Goal: Task Accomplishment & Management: Use online tool/utility

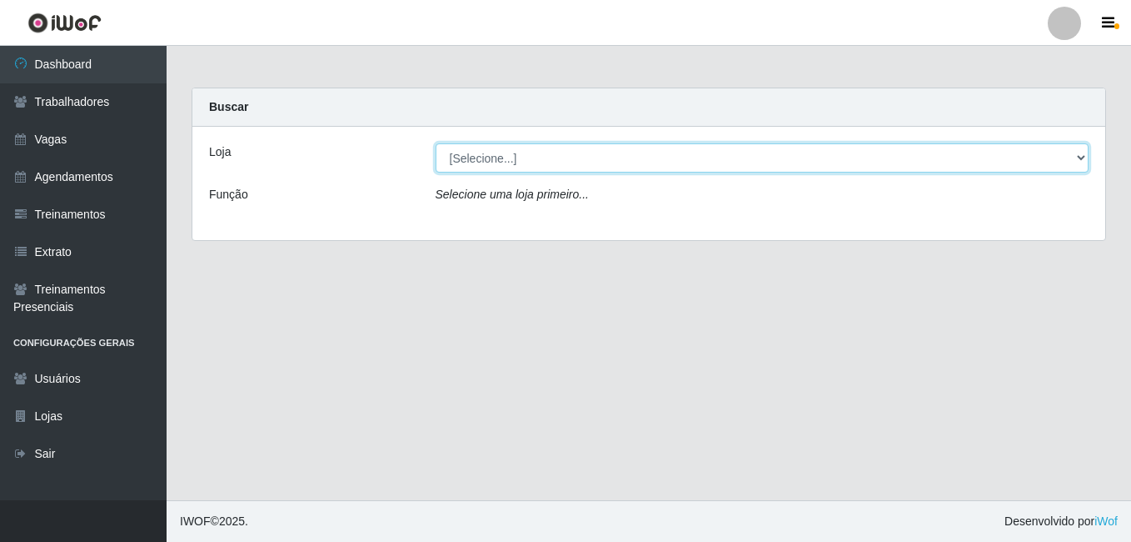
click at [1086, 158] on select "[Selecione...] Rio Center - Natal Shopping" at bounding box center [763, 157] width 654 height 29
select select "471"
click at [436, 143] on select "[Selecione...] Rio Center - Natal Shopping" at bounding box center [763, 157] width 654 height 29
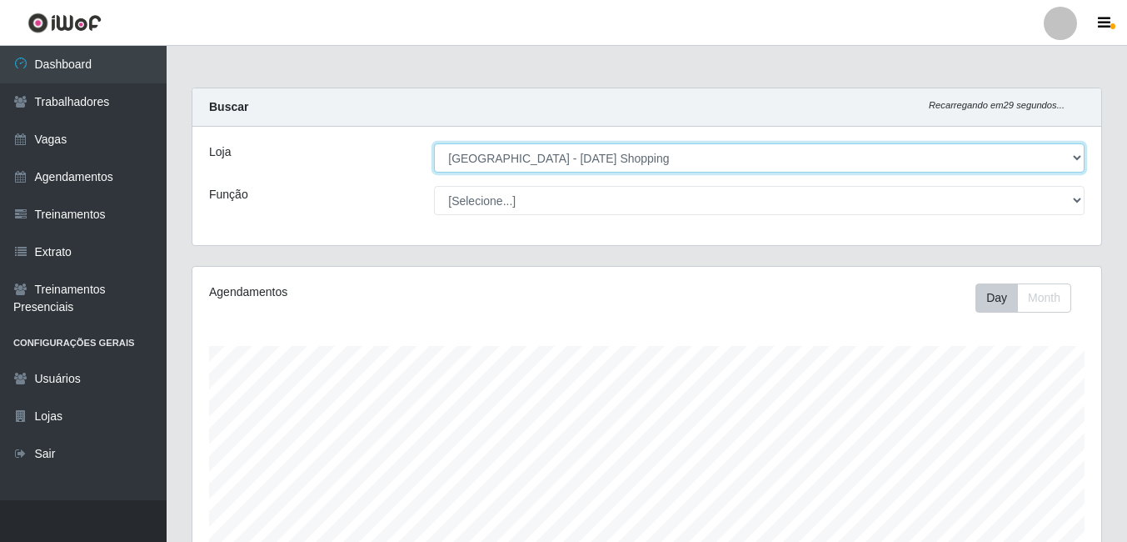
scroll to position [346, 909]
click at [1078, 156] on select "[Selecione...] Rio Center - Natal Shopping" at bounding box center [759, 157] width 651 height 29
click at [434, 143] on select "[Selecione...] Rio Center - Natal Shopping" at bounding box center [759, 157] width 651 height 29
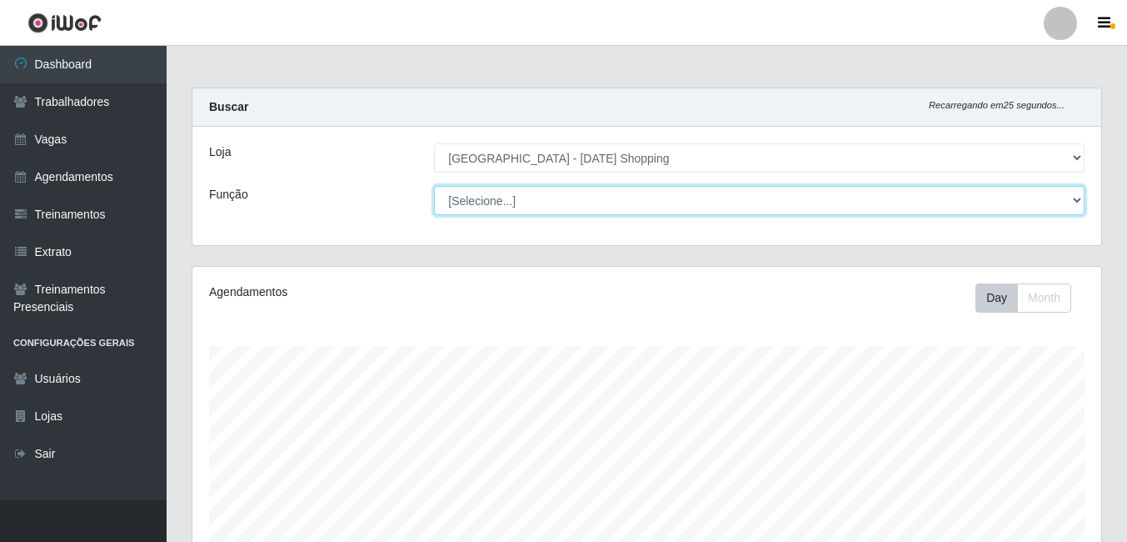
click at [1072, 201] on select "[Selecione...] ASG ASG + ASG ++ Assistente de Loja Assistente de Loja + Assiste…" at bounding box center [759, 200] width 651 height 29
click at [434, 186] on select "[Selecione...] ASG ASG + ASG ++ Assistente de Loja Assistente de Loja + Assiste…" at bounding box center [759, 200] width 651 height 29
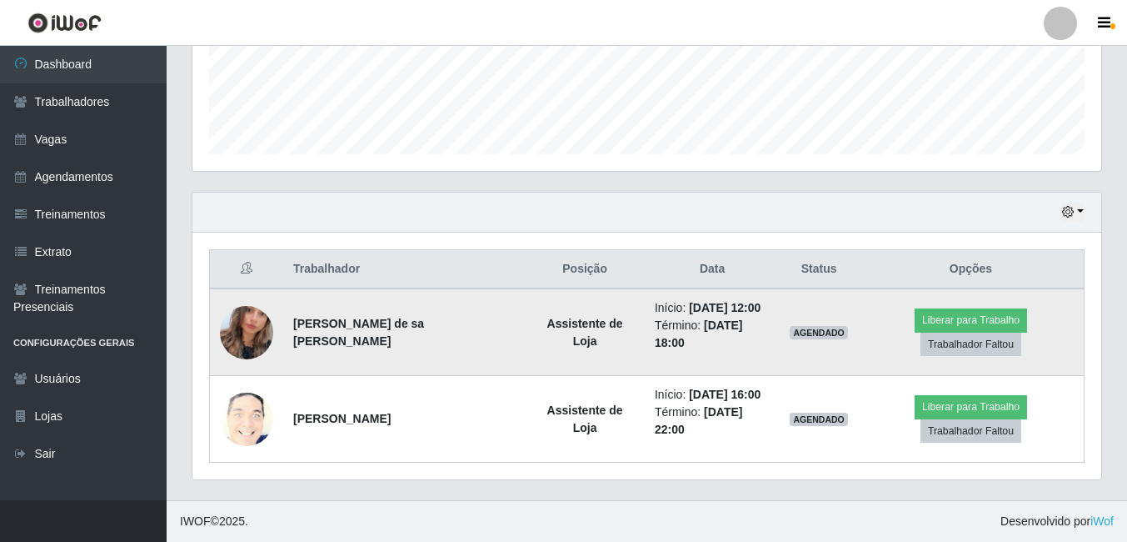
scroll to position [0, 0]
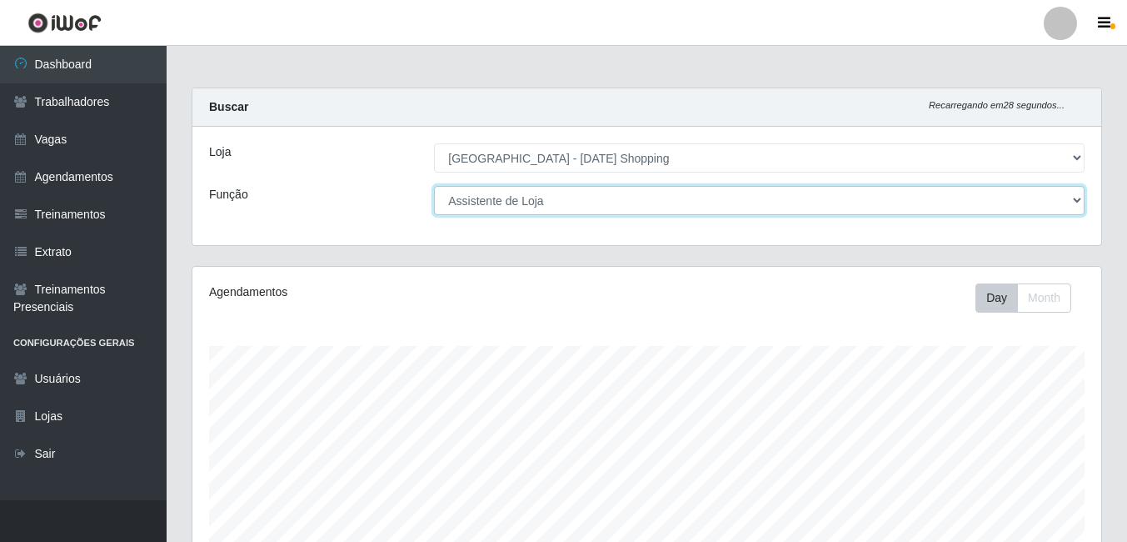
click at [1080, 200] on select "[Selecione...] ASG ASG + ASG ++ Assistente de Loja Assistente de Loja + Assiste…" at bounding box center [759, 200] width 651 height 29
click at [434, 186] on select "[Selecione...] ASG ASG + ASG ++ Assistente de Loja Assistente de Loja + Assiste…" at bounding box center [759, 200] width 651 height 29
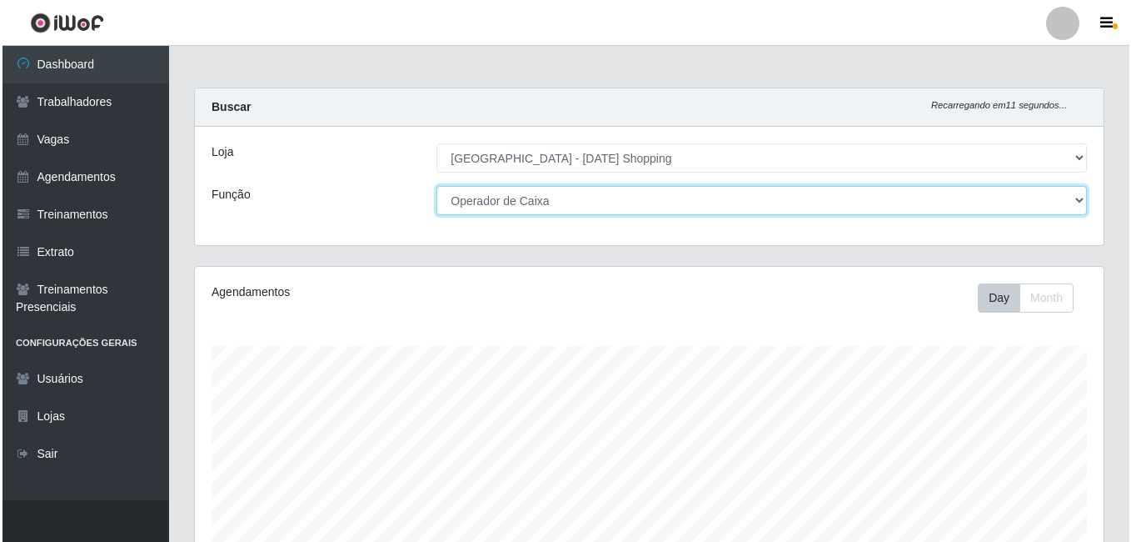
scroll to position [417, 0]
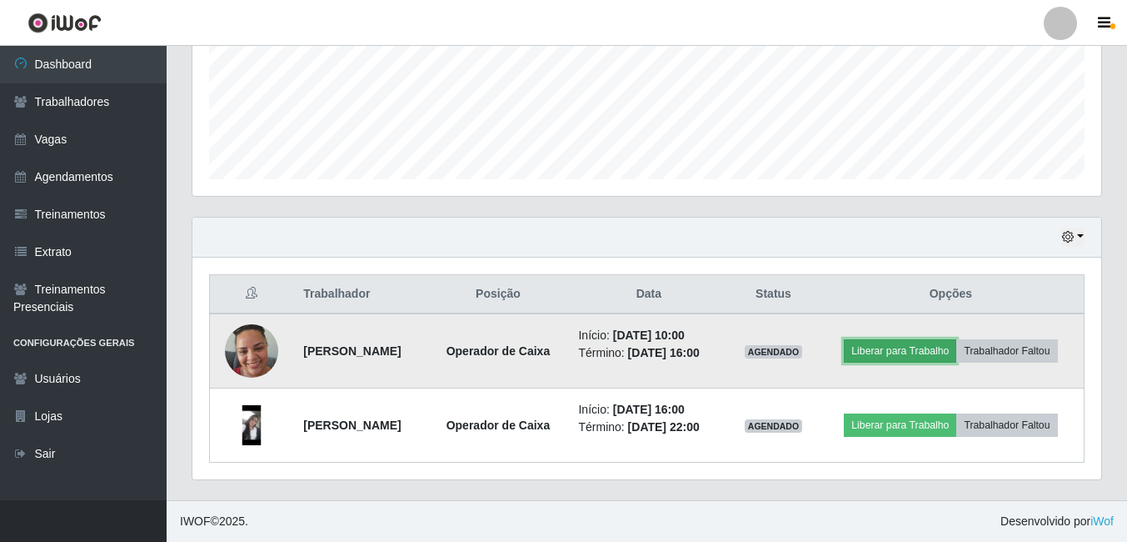
click at [906, 355] on button "Liberar para Trabalho" at bounding box center [900, 350] width 112 height 23
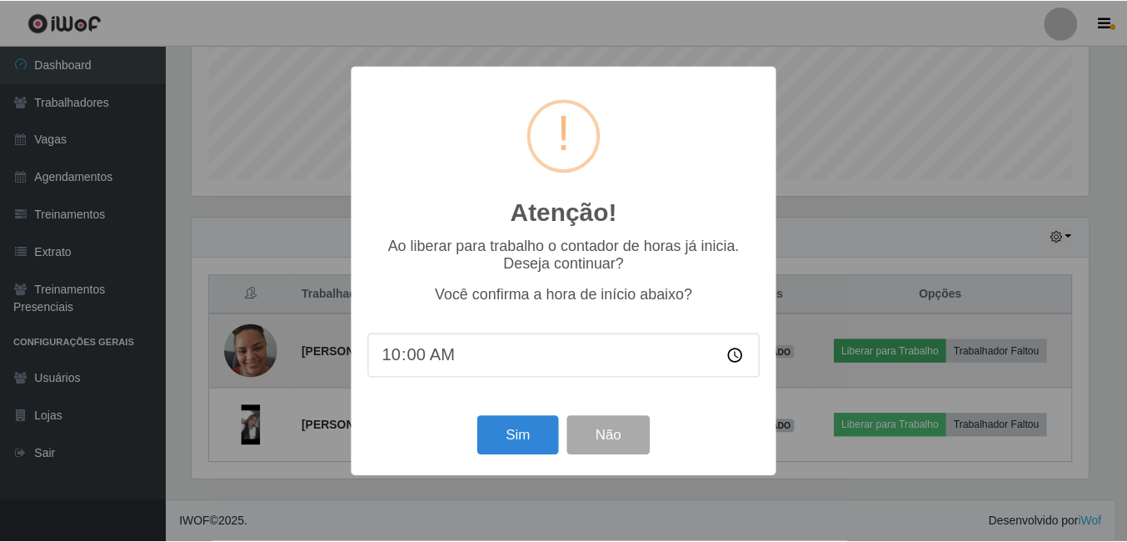
scroll to position [346, 901]
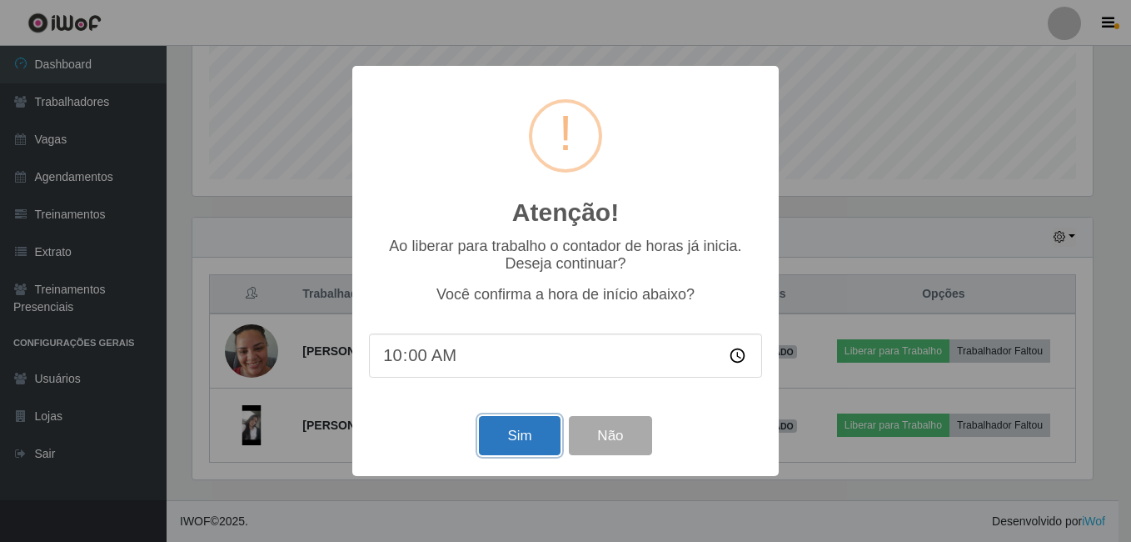
click at [527, 440] on button "Sim" at bounding box center [519, 435] width 81 height 39
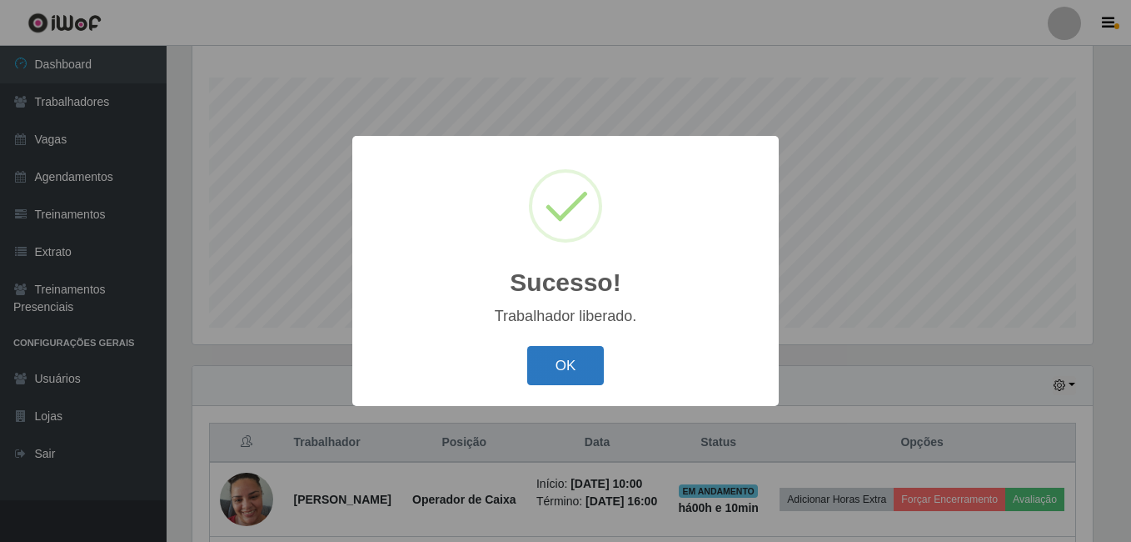
click at [561, 367] on button "OK" at bounding box center [565, 365] width 77 height 39
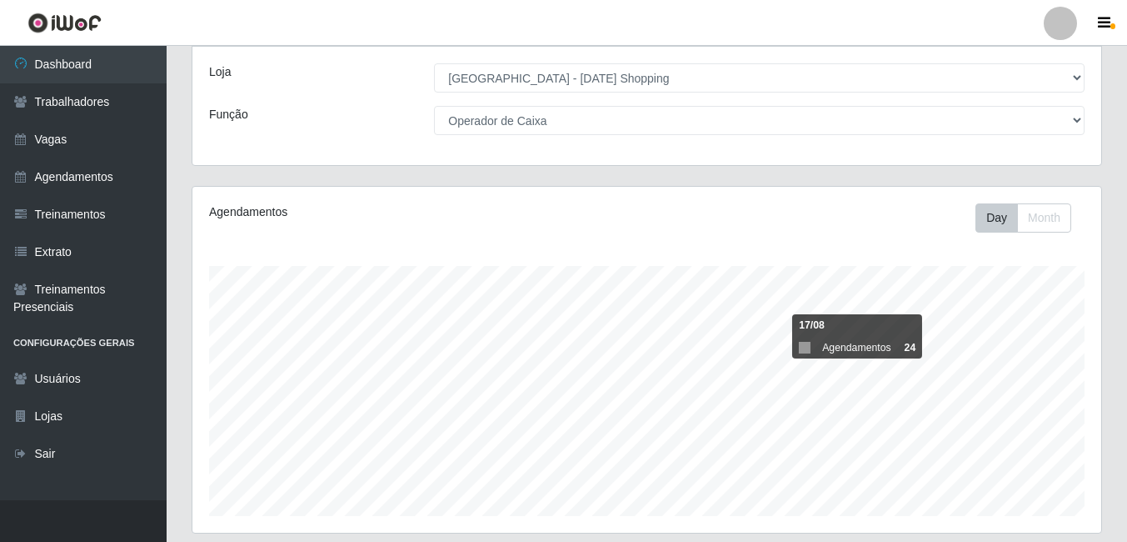
scroll to position [0, 0]
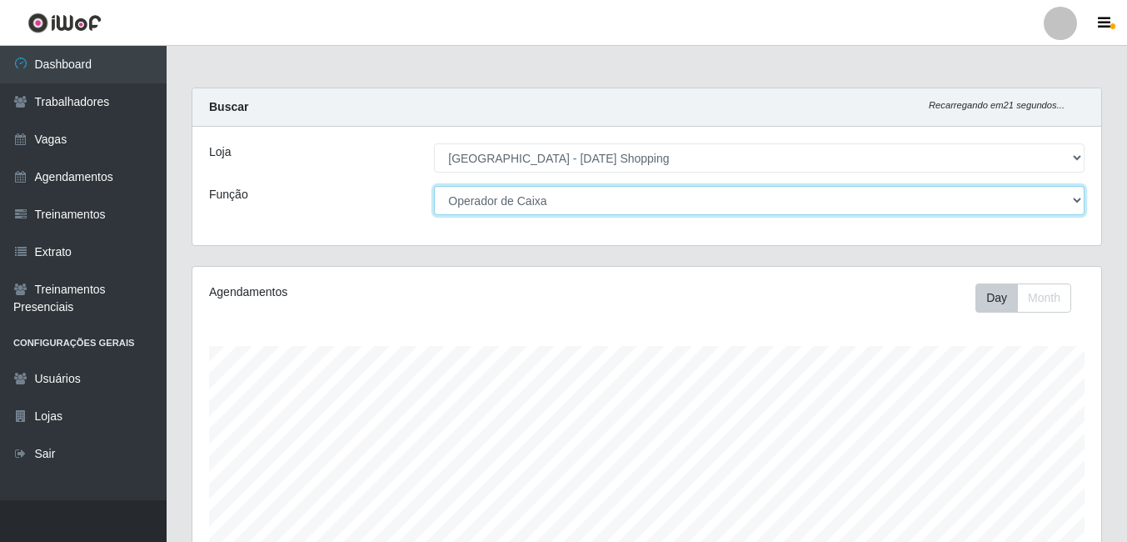
click at [1080, 202] on select "[Selecione...] ASG ASG + ASG ++ Assistente de Loja Assistente de Loja + Assiste…" at bounding box center [759, 200] width 651 height 29
select select "148"
click at [434, 186] on select "[Selecione...] ASG ASG + ASG ++ Assistente de Loja Assistente de Loja + Assiste…" at bounding box center [759, 200] width 651 height 29
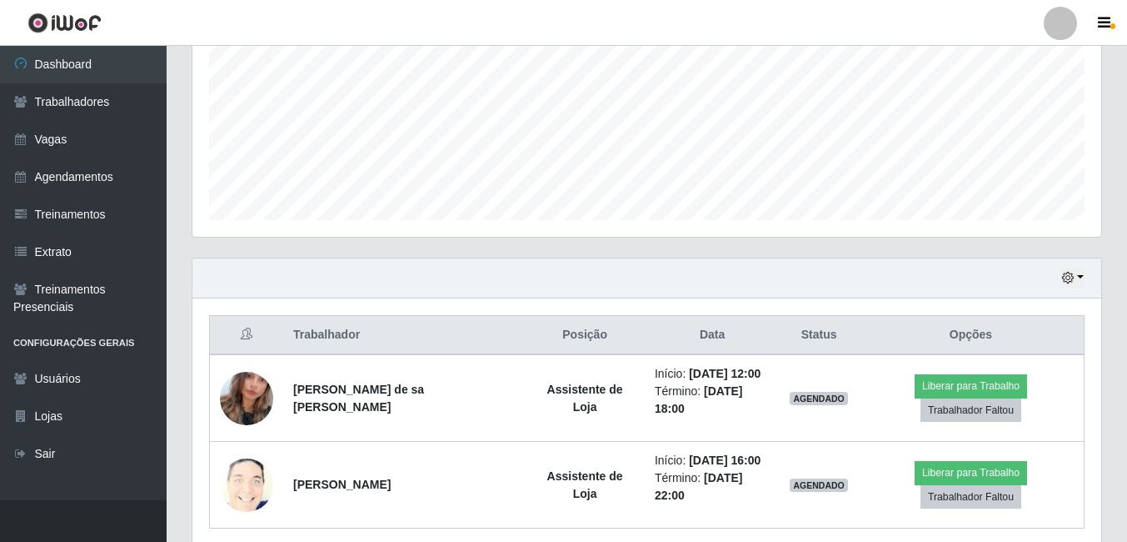
scroll to position [442, 0]
